Goal: Information Seeking & Learning: Learn about a topic

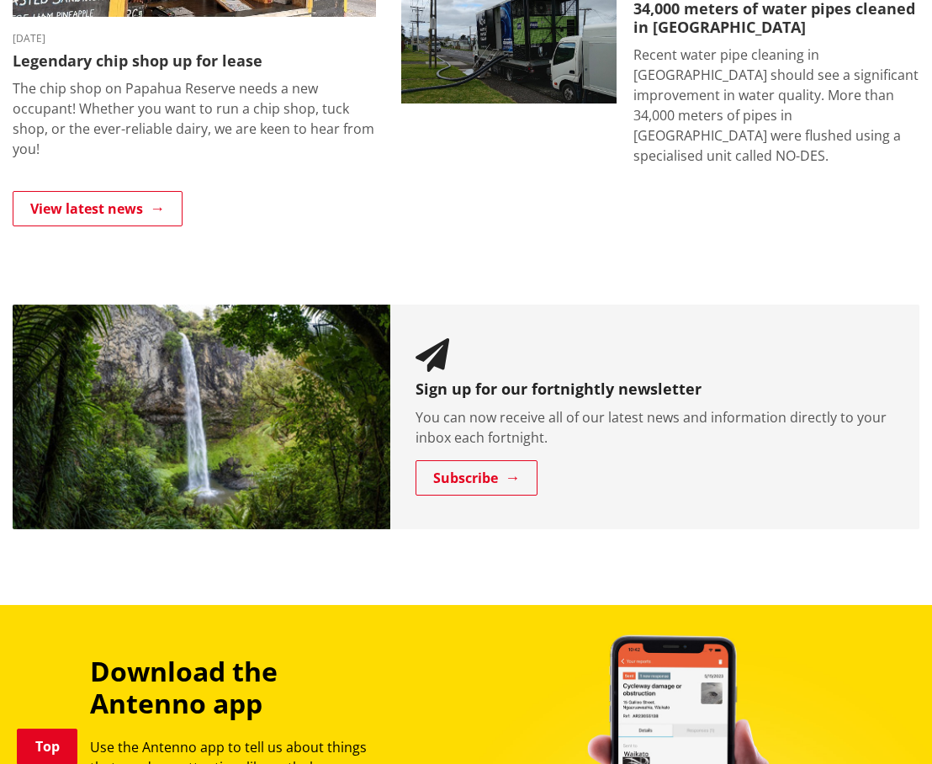
scroll to position [1348, 0]
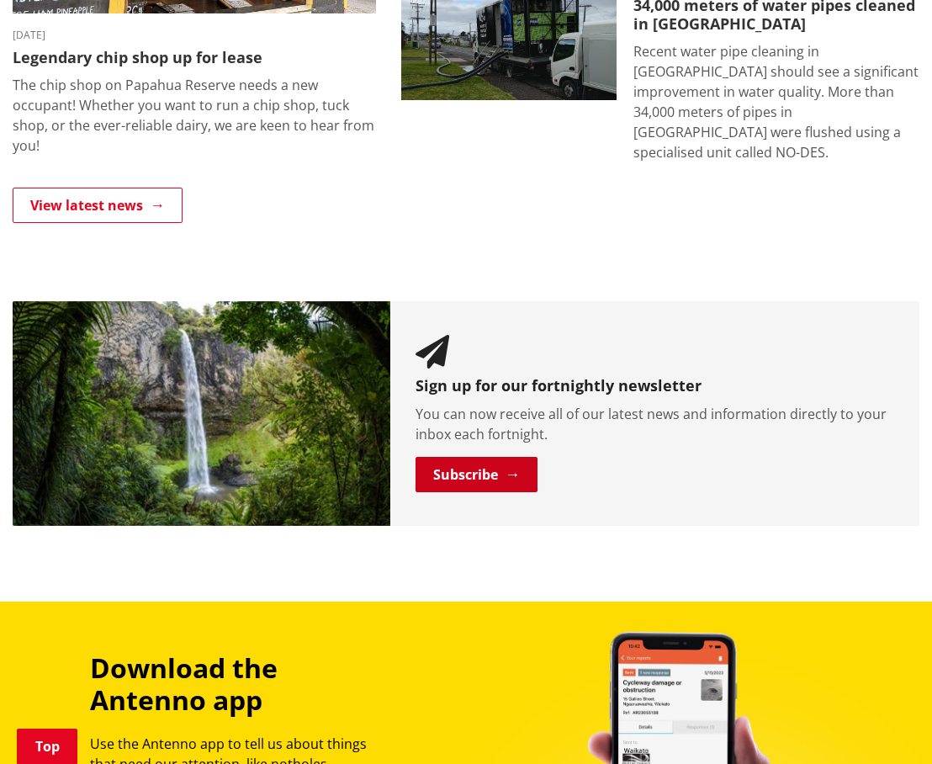
click at [468, 405] on link "Subscribe" at bounding box center [477, 474] width 122 height 35
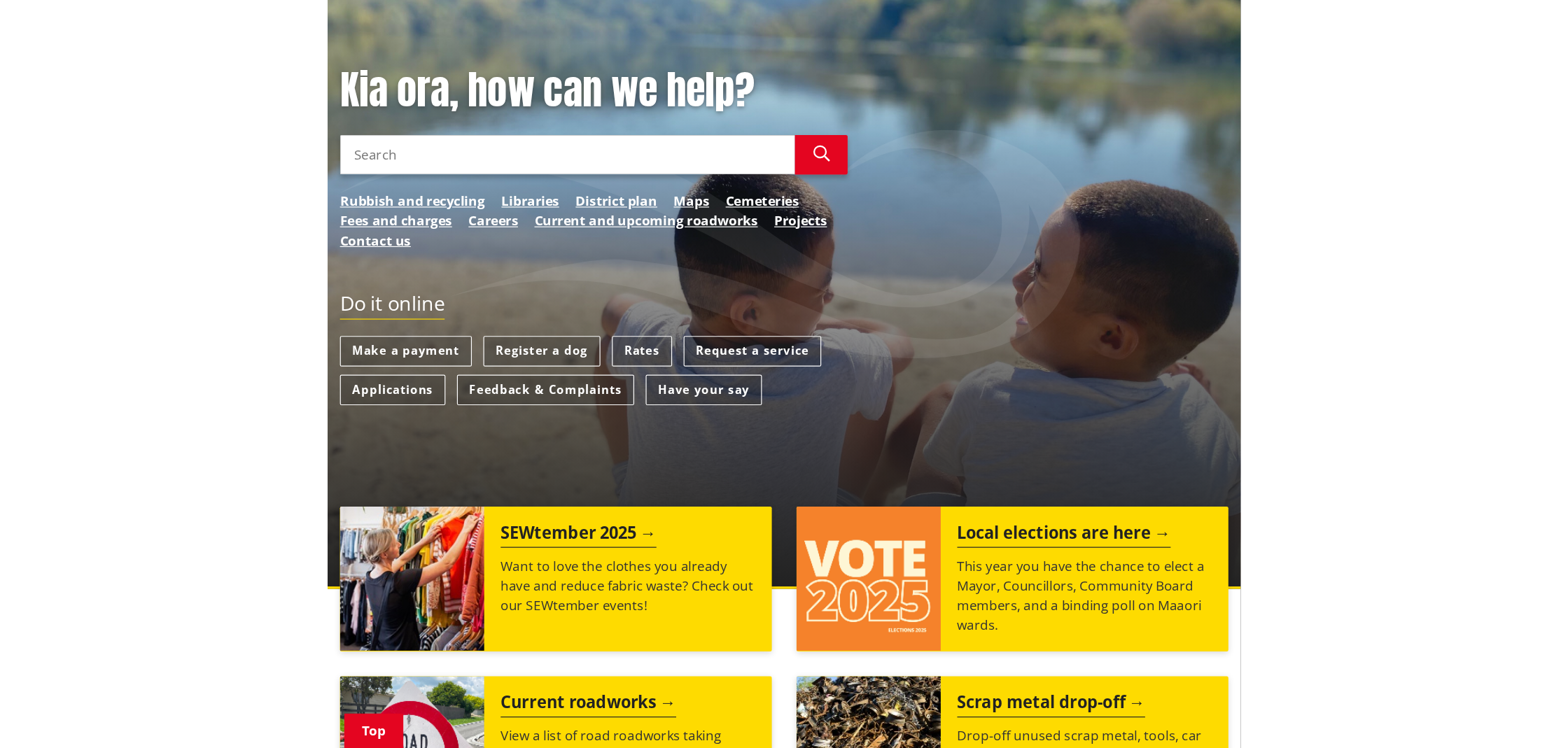
scroll to position [129, 0]
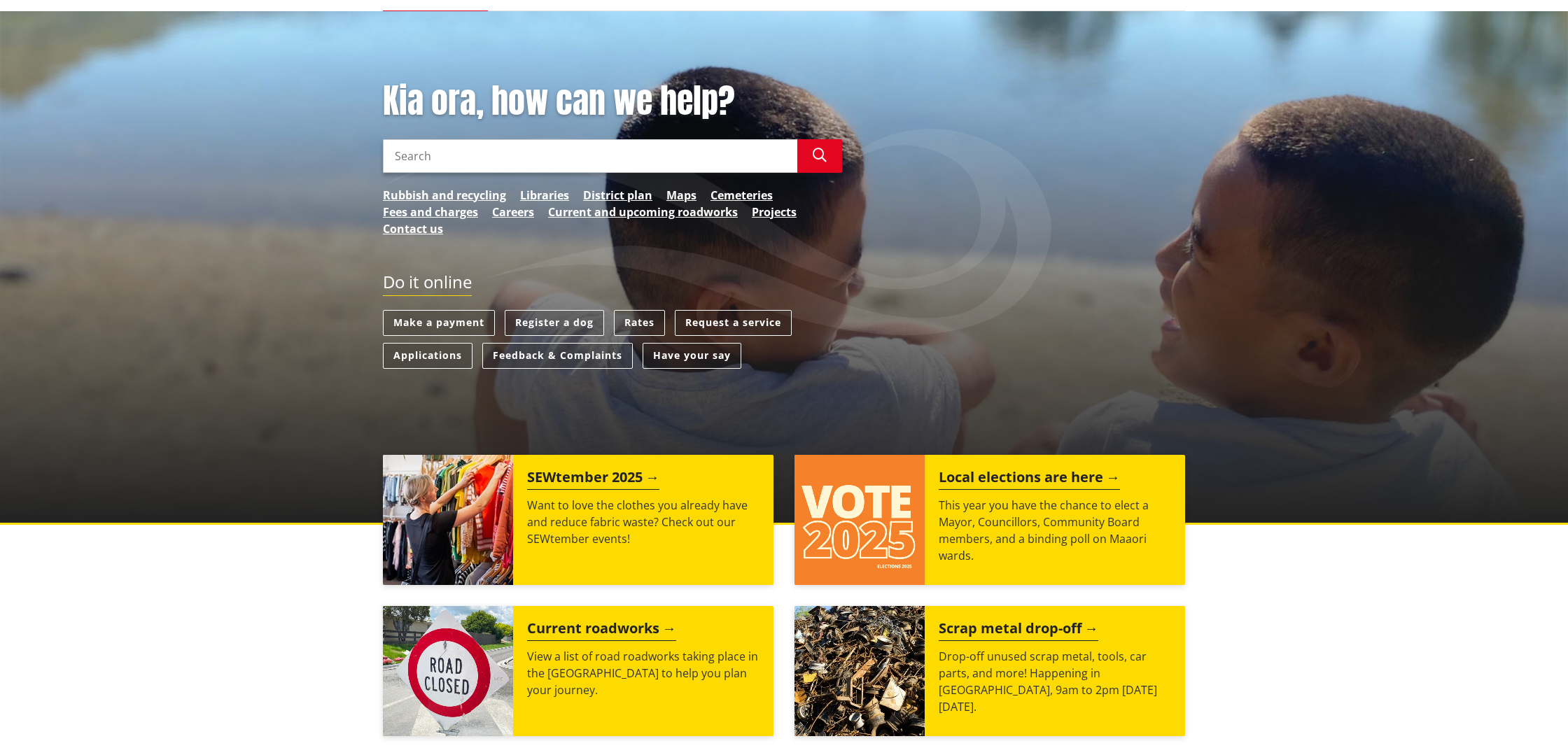
click at [593, 163] on input "Search" at bounding box center [590, 156] width 414 height 33
type input "long term plan"
click at [764, 211] on link "Projects" at bounding box center [775, 212] width 45 height 17
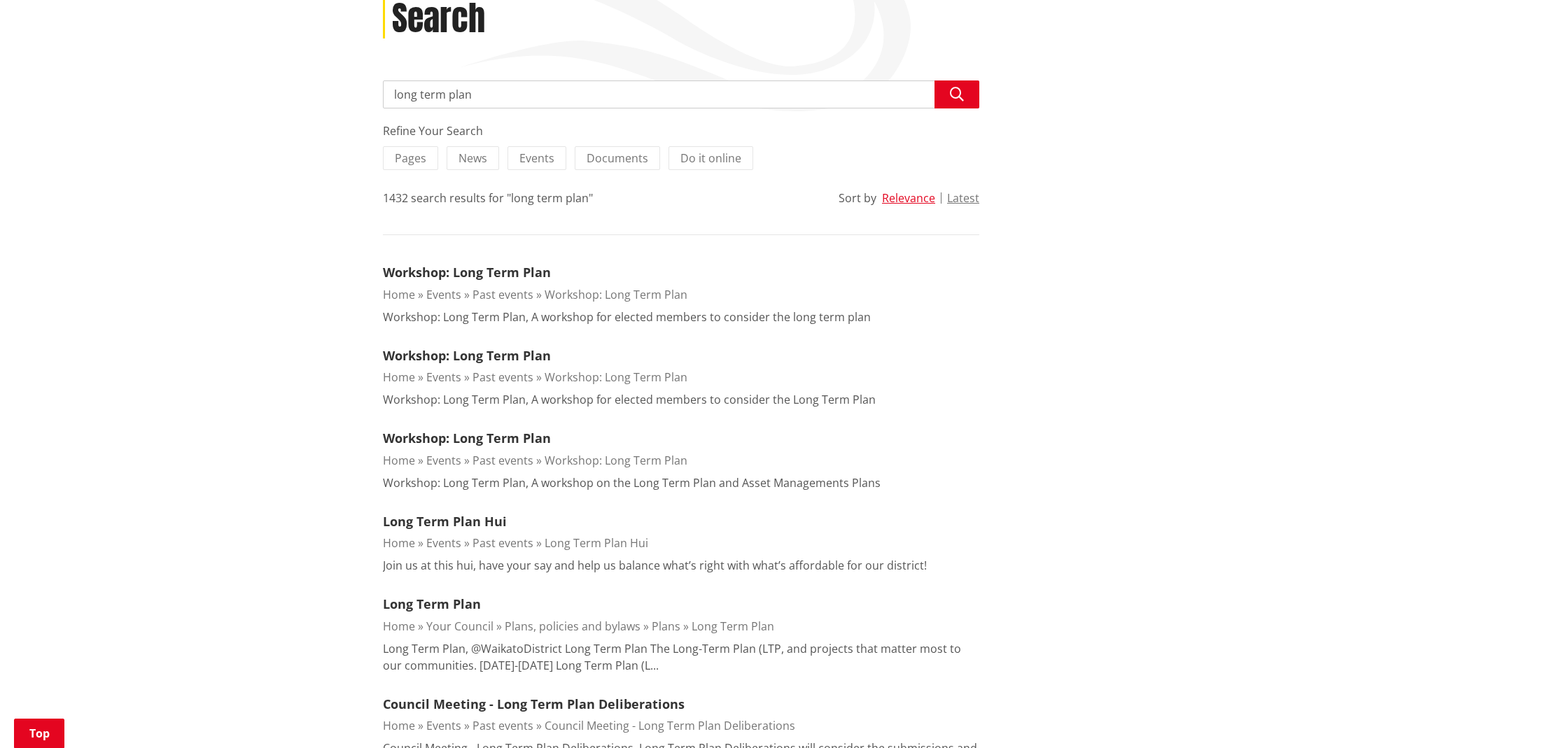
scroll to position [217, 0]
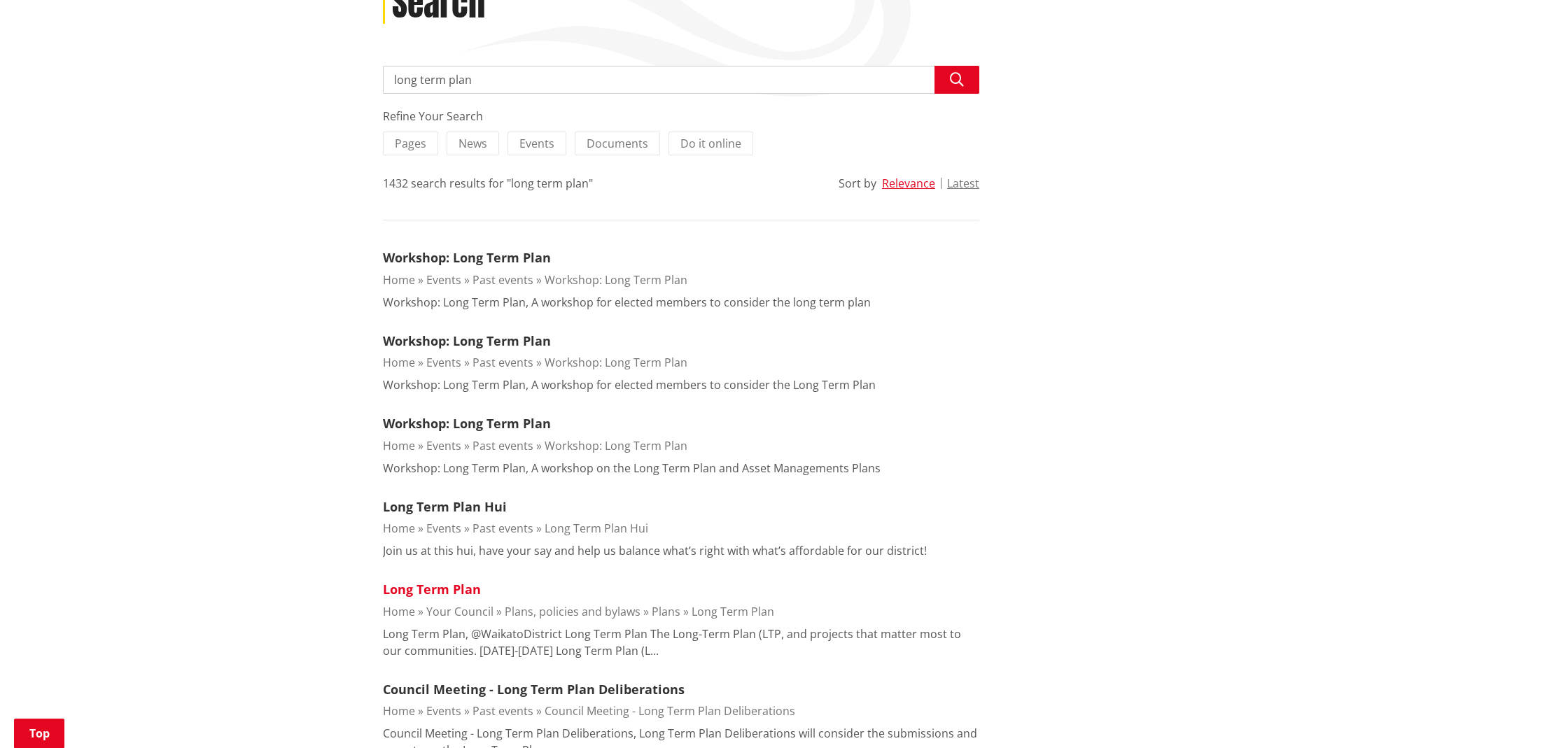
click at [457, 587] on link "Long Term Plan" at bounding box center [432, 589] width 98 height 17
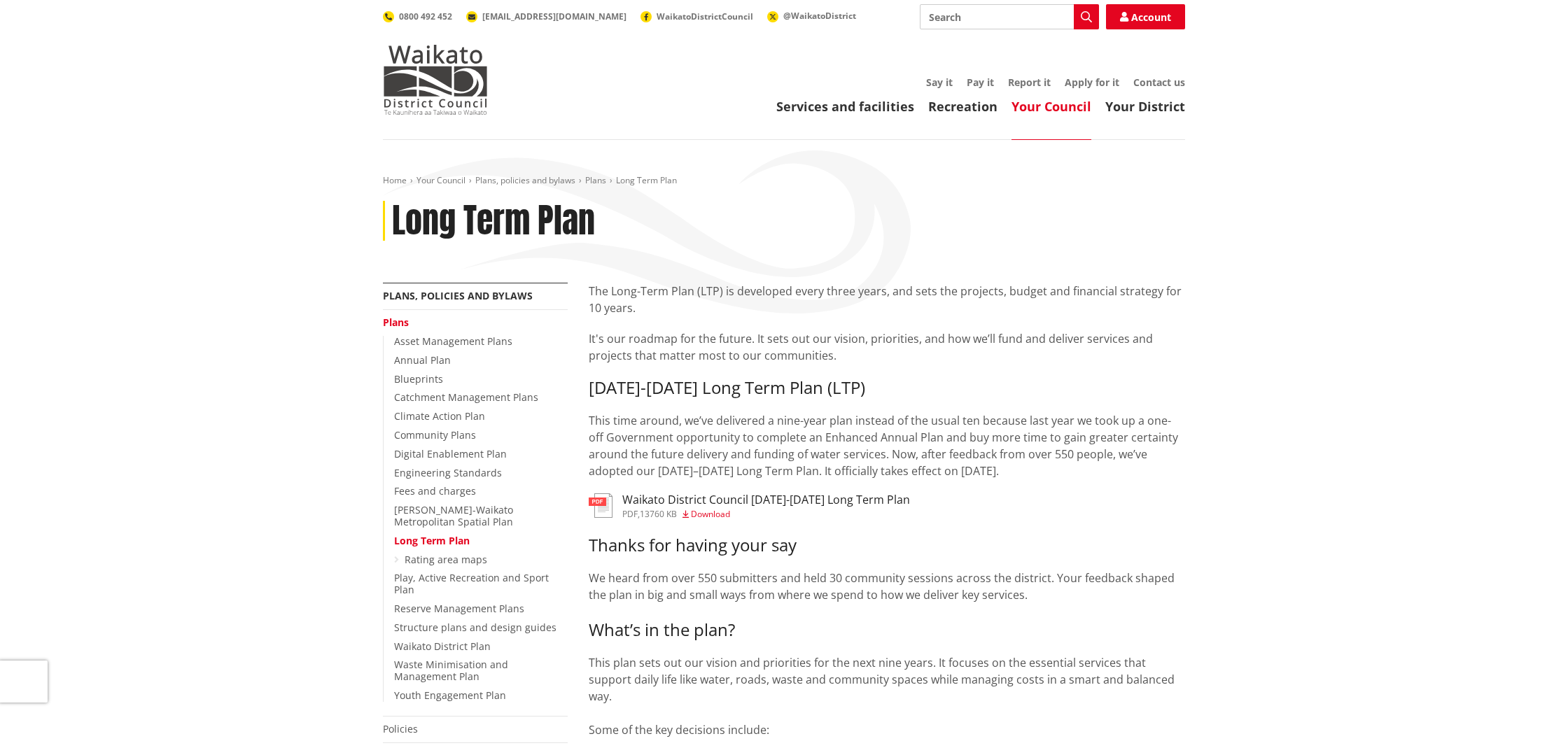
click at [722, 358] on p "It's our roadmap for the future. It sets out our vision, priorities, and how we…" at bounding box center [886, 347] width 597 height 33
click at [727, 399] on div "The Long-Term Plan (LTP) is developed every three years, and sets the projects,…" at bounding box center [886, 381] width 597 height 196
click at [722, 386] on h3 "2025-2034 Long Term Plan (LTP)" at bounding box center [886, 388] width 597 height 20
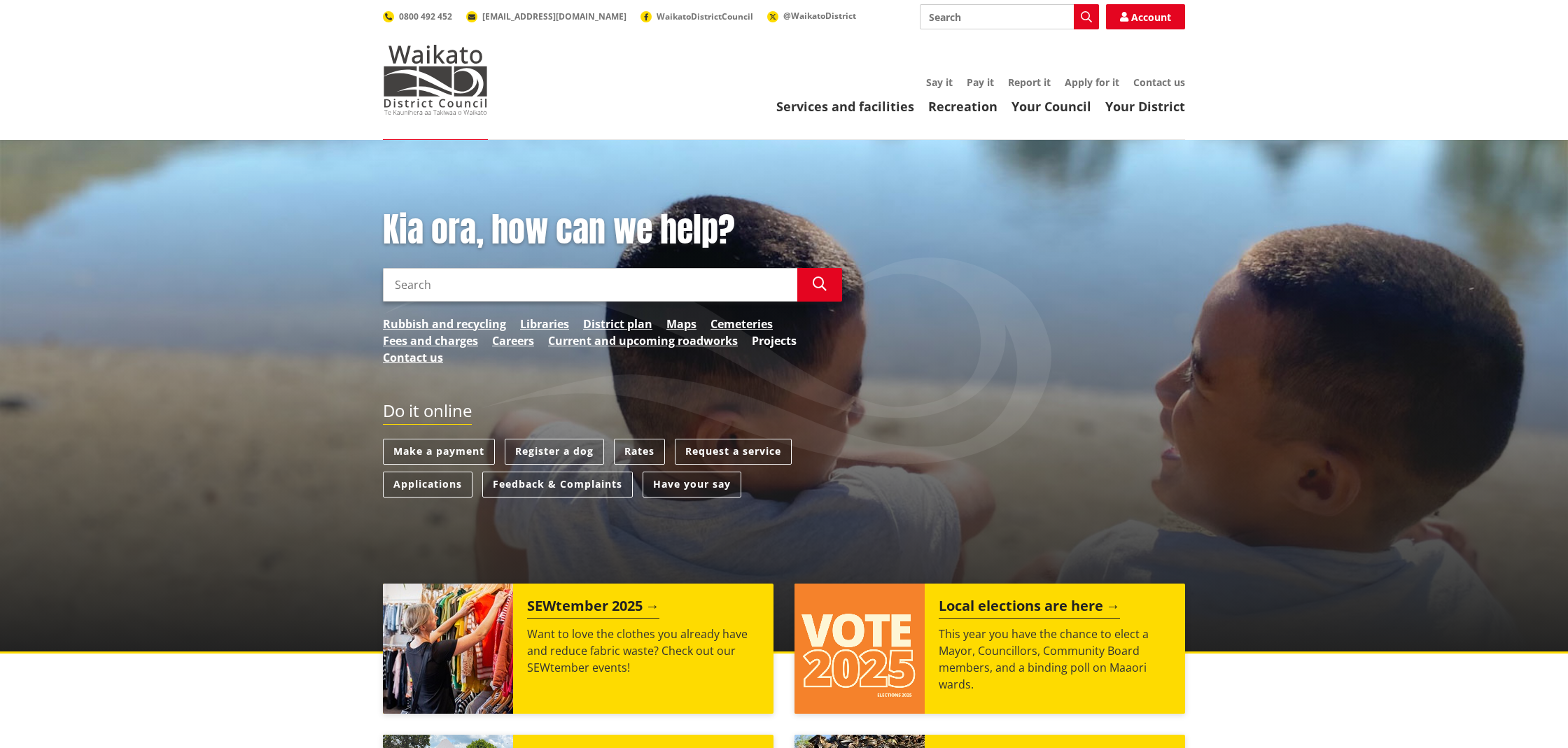
click at [761, 339] on link "Projects" at bounding box center [775, 341] width 45 height 17
